Goal: Transaction & Acquisition: Purchase product/service

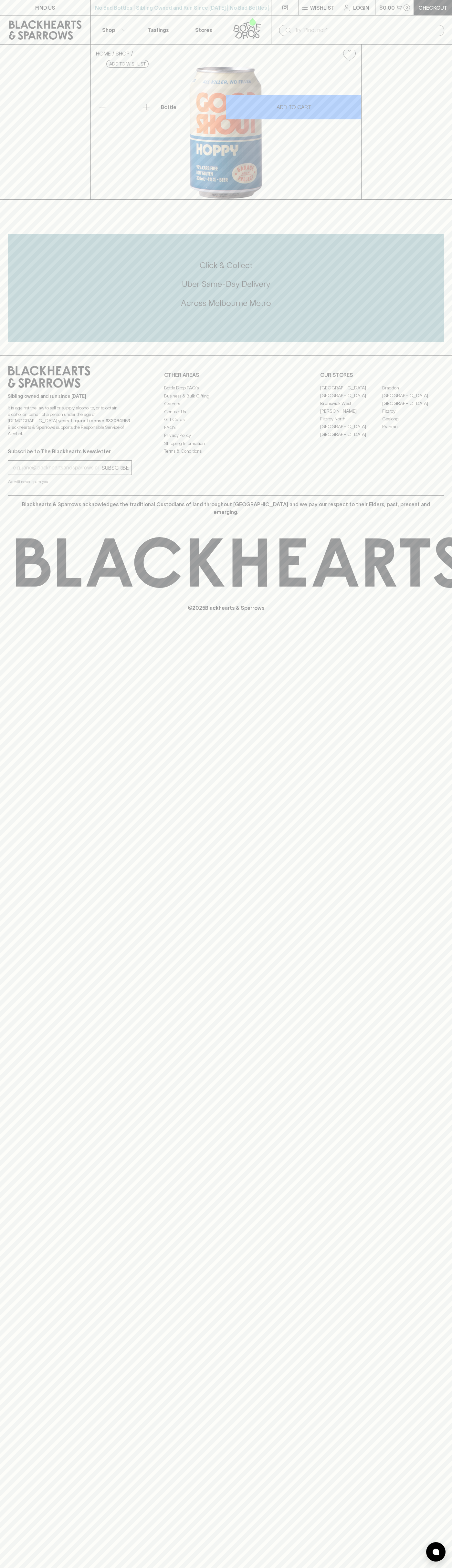
click at [19, 16] on link at bounding box center [45, 30] width 90 height 29
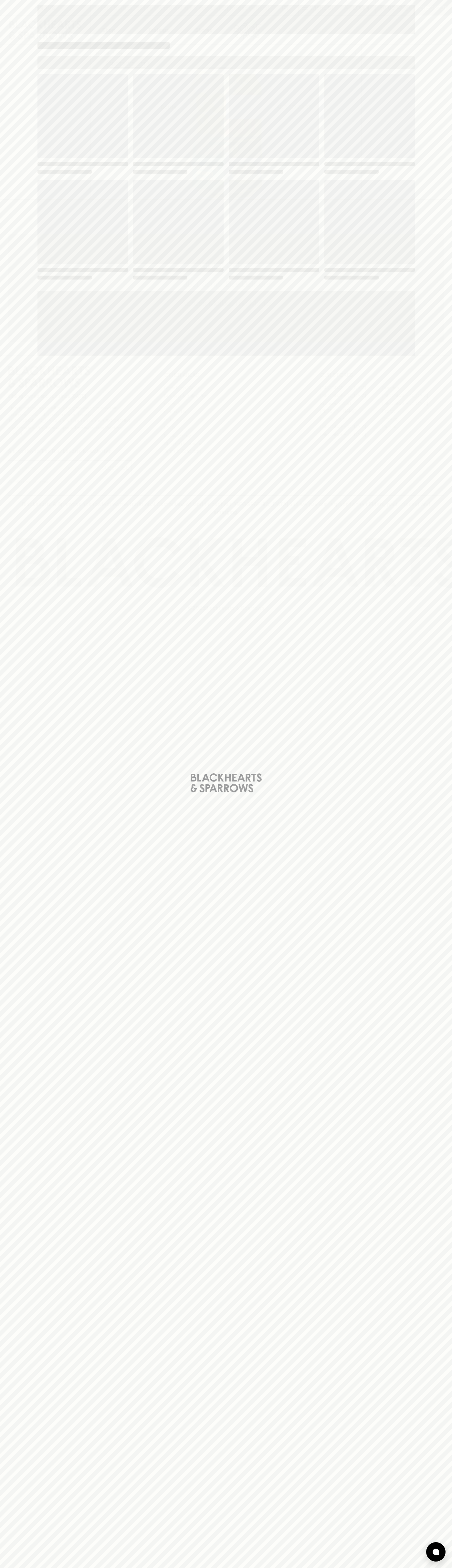
click at [449, 1567] on html "FIND US | No Bad Bottles | Sibling Owned and Run Since [DATE] | No Bad Bottles …" at bounding box center [226, 784] width 452 height 1568
click at [7, 371] on div "Loading" at bounding box center [226, 784] width 452 height 1568
